Goal: Information Seeking & Learning: Stay updated

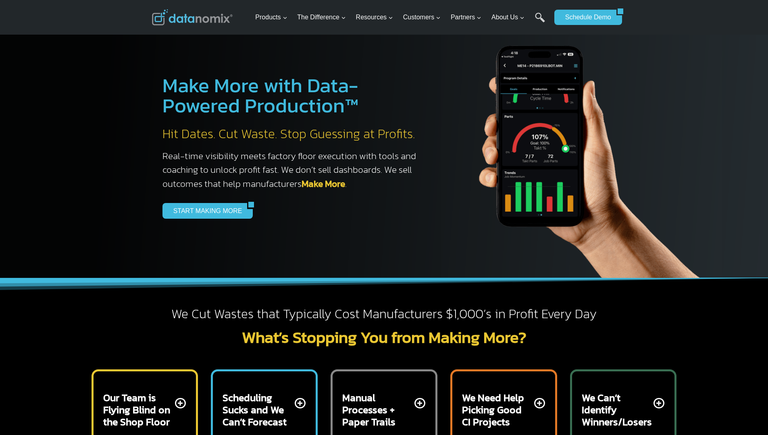
scroll to position [3180, 0]
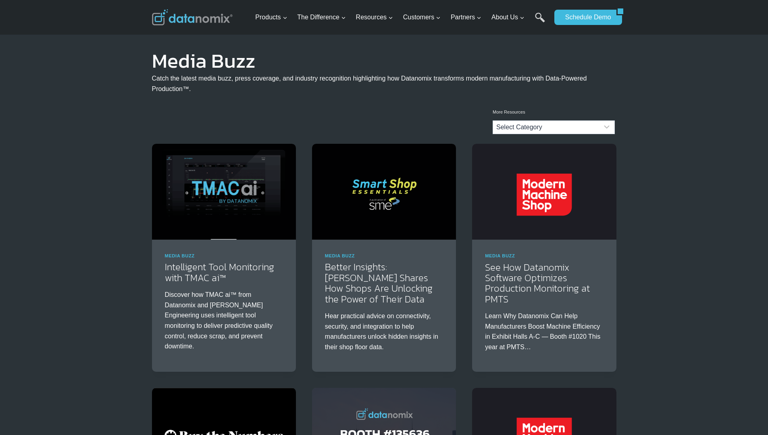
scroll to position [283, 0]
